Goal: Find contact information: Find contact information

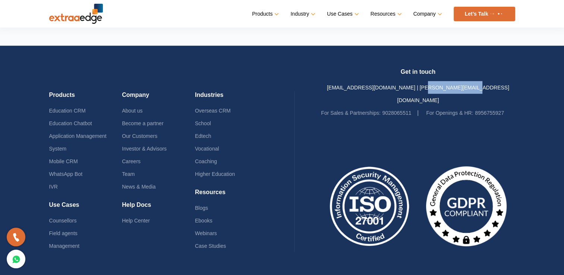
scroll to position [1854, 0]
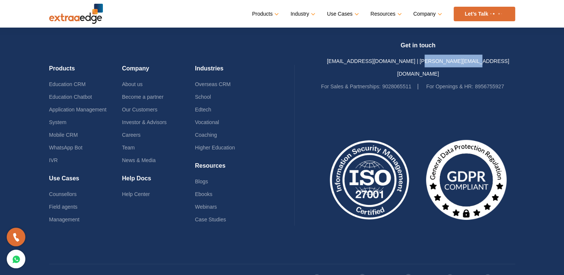
drag, startPoint x: 486, startPoint y: 57, endPoint x: 434, endPoint y: 58, distance: 52.2
click at [434, 58] on div "Get in touch [EMAIL_ADDRESS][DOMAIN_NAME] | [PERSON_NAME][EMAIL_ADDRESS][DOMAIN…" at bounding box center [418, 67] width 194 height 51
copy link "@[DOMAIN_NAME]"
click at [127, 145] on link "Team" at bounding box center [128, 148] width 13 height 6
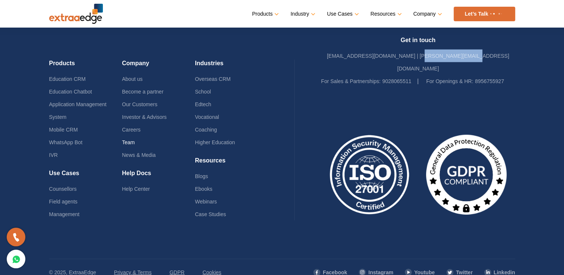
scroll to position [1848, 0]
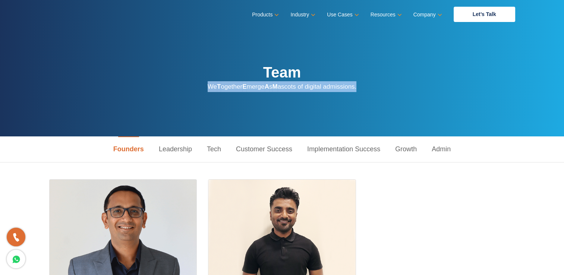
drag, startPoint x: 563, startPoint y: 54, endPoint x: 554, endPoint y: 99, distance: 46.6
click at [554, 99] on section "Team We T ogether E merge A s M ascots of digital admissions." at bounding box center [282, 68] width 564 height 136
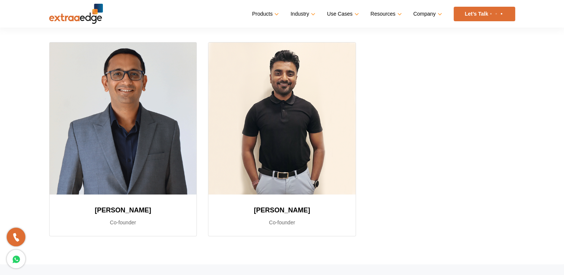
scroll to position [136, 0]
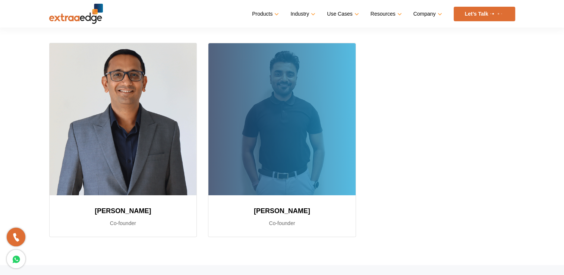
drag, startPoint x: 316, startPoint y: 210, endPoint x: 255, endPoint y: 211, distance: 60.4
click at [255, 211] on h3 "[PERSON_NAME]" at bounding box center [281, 210] width 129 height 13
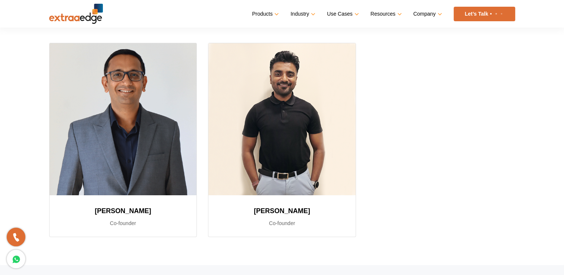
click at [418, 186] on div "[PERSON_NAME] Co-founder [PERSON_NAME] Co-founder" at bounding box center [282, 145] width 477 height 205
